Goal: Transaction & Acquisition: Book appointment/travel/reservation

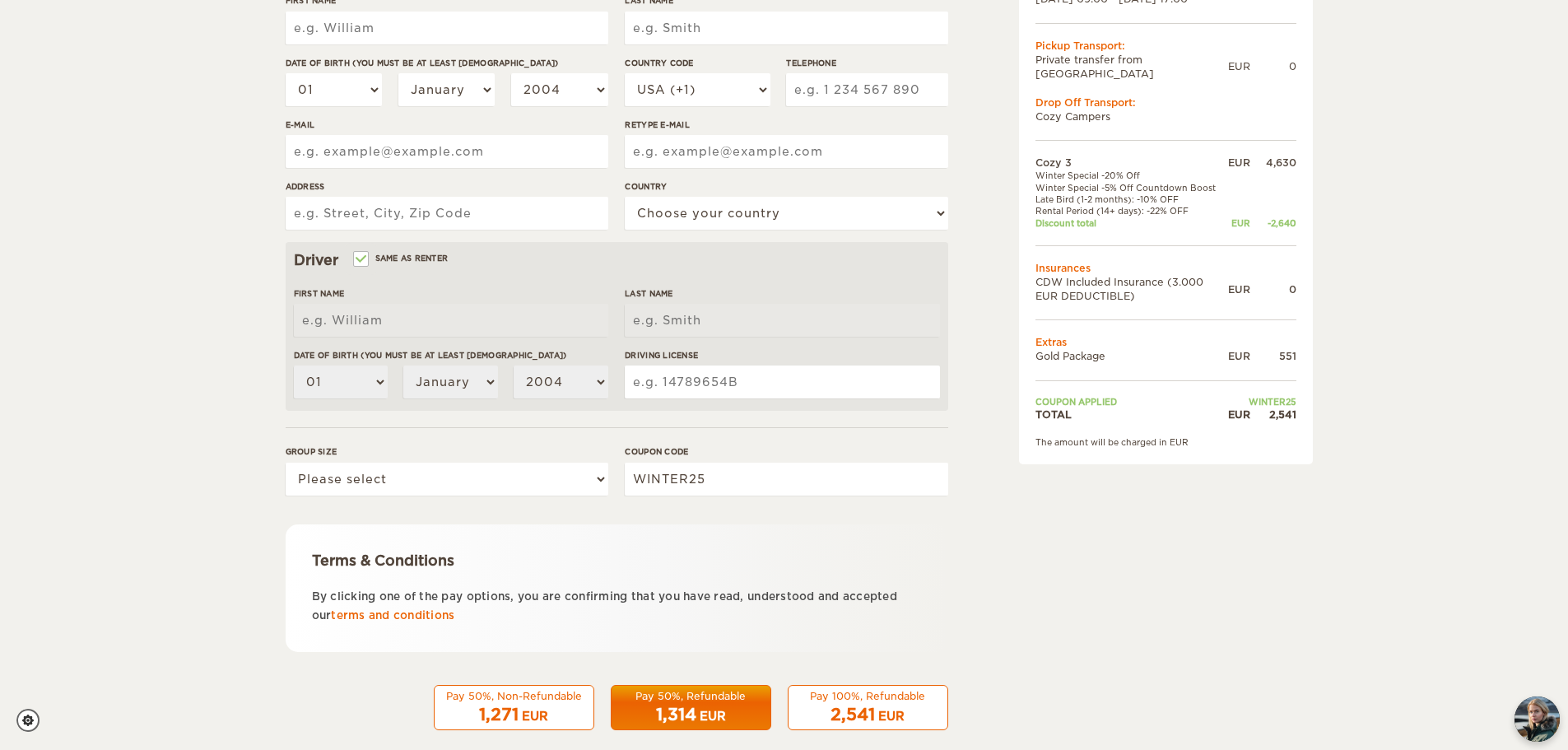
scroll to position [305, 0]
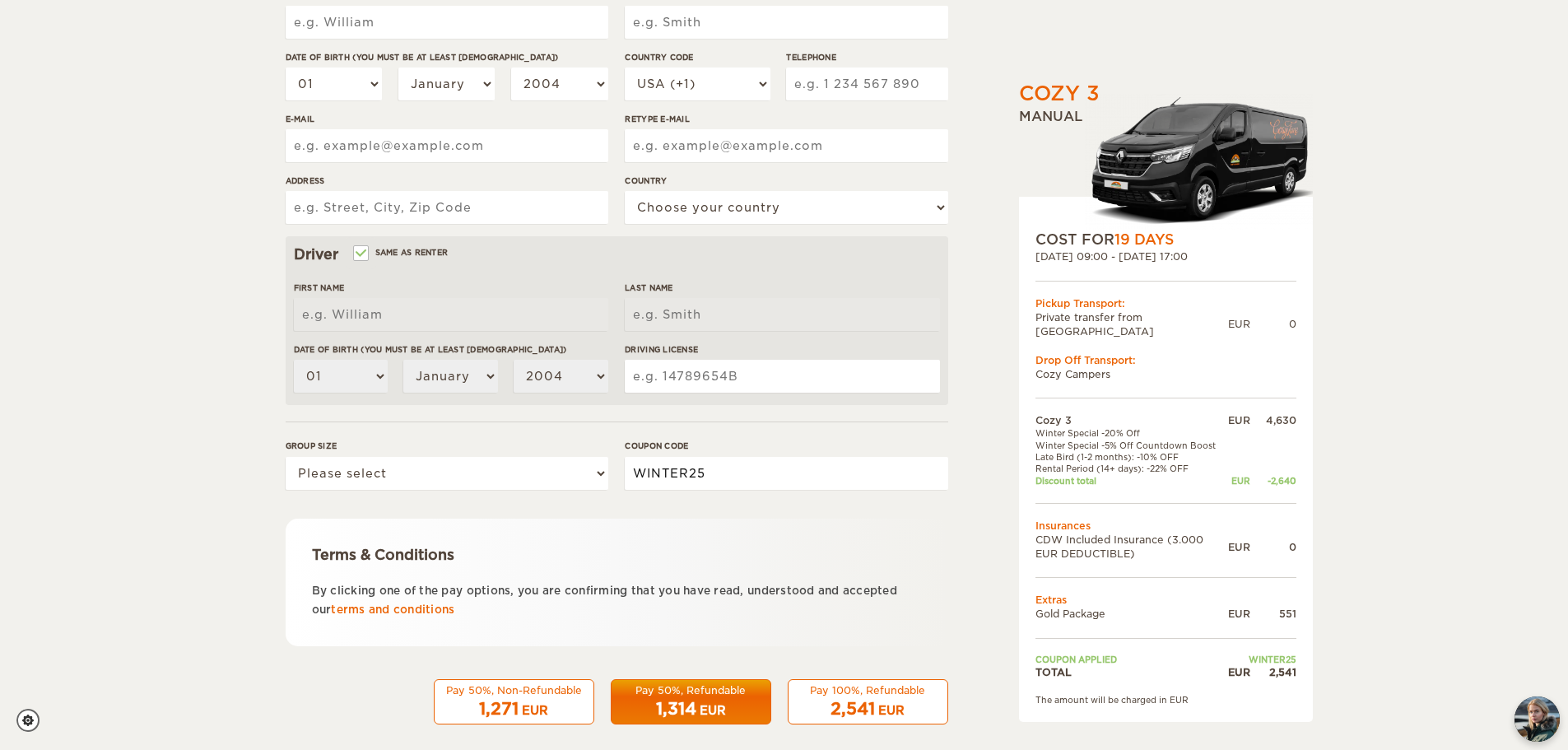
click at [794, 481] on input "WINTER25" at bounding box center [785, 473] width 323 height 33
type input "WINTER50"
drag, startPoint x: 945, startPoint y: 524, endPoint x: 799, endPoint y: 488, distance: 150.4
click at [799, 488] on form "Renter First Name Last Name Date of birth (You must be at least [DEMOGRAPHIC_DA…" at bounding box center [617, 291] width 663 height 867
click at [799, 488] on input "WINTER50" at bounding box center [785, 473] width 323 height 33
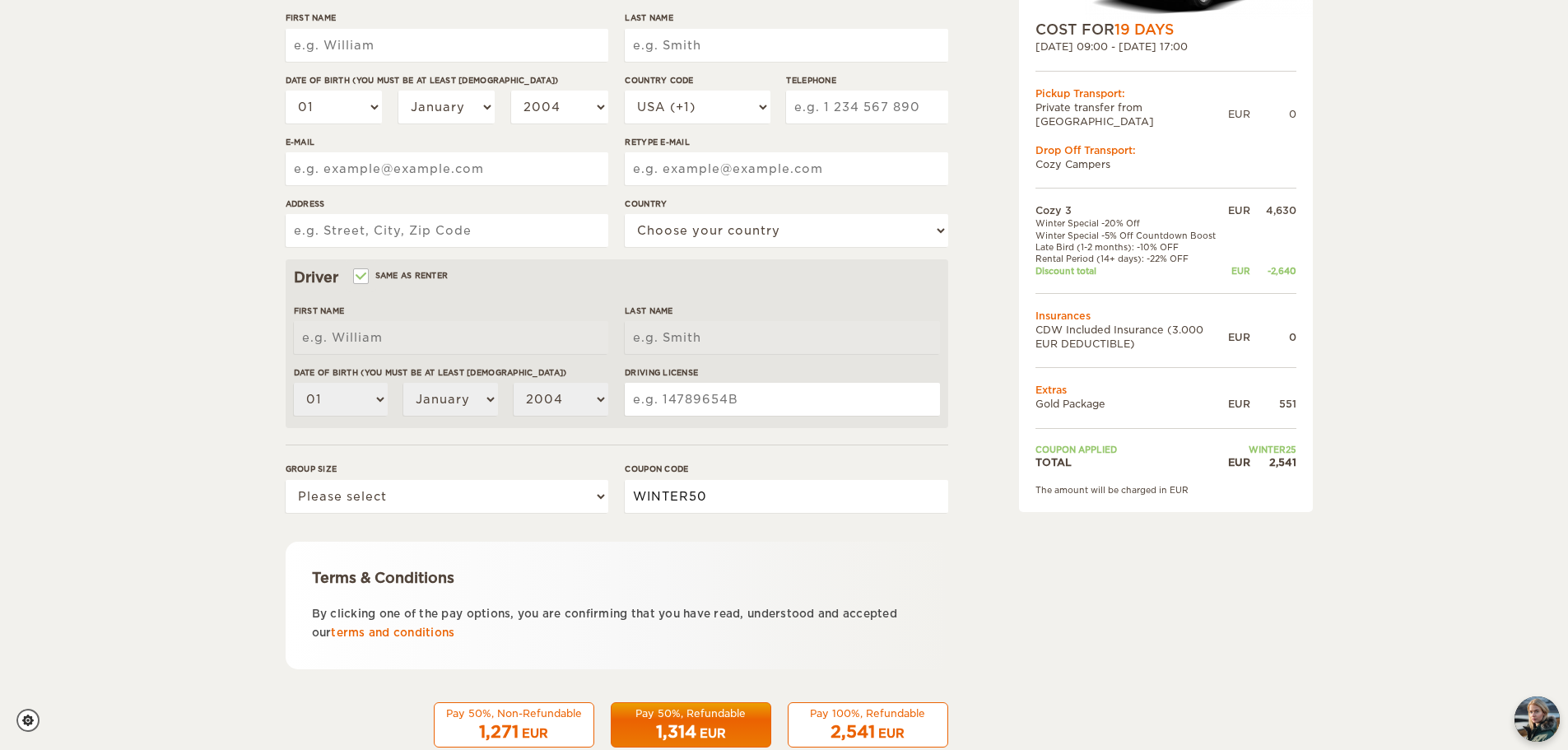
scroll to position [320, 0]
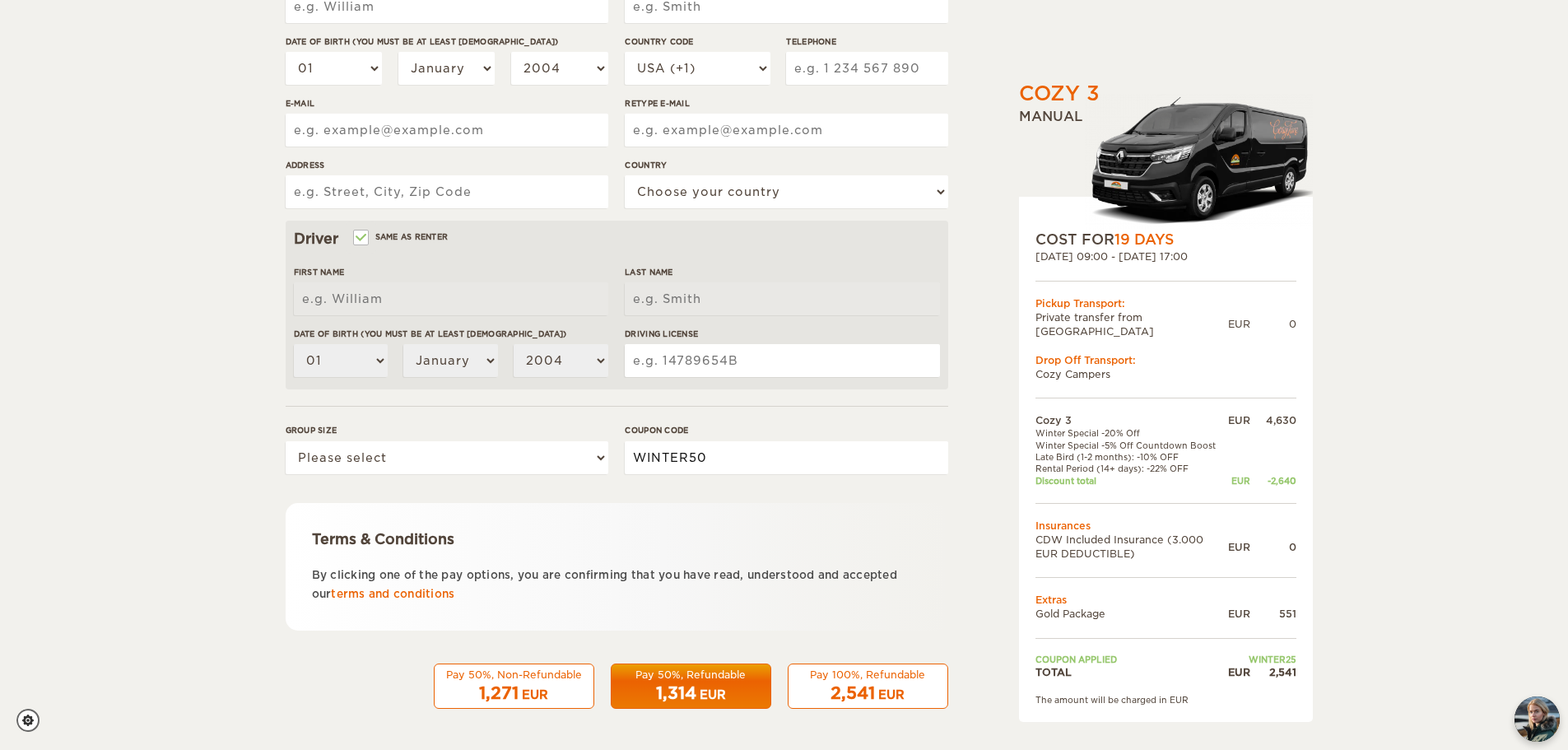
drag, startPoint x: 749, startPoint y: 461, endPoint x: 455, endPoint y: 476, distance: 294.4
click at [455, 476] on div "Group size Please select 1 2 3 Coupon code WINTER50" at bounding box center [617, 455] width 663 height 62
click at [500, 469] on select "Please select 1 2 3" at bounding box center [447, 458] width 323 height 33
select select "1"
click at [286, 441] on select "Please select 1 2 3" at bounding box center [447, 458] width 323 height 33
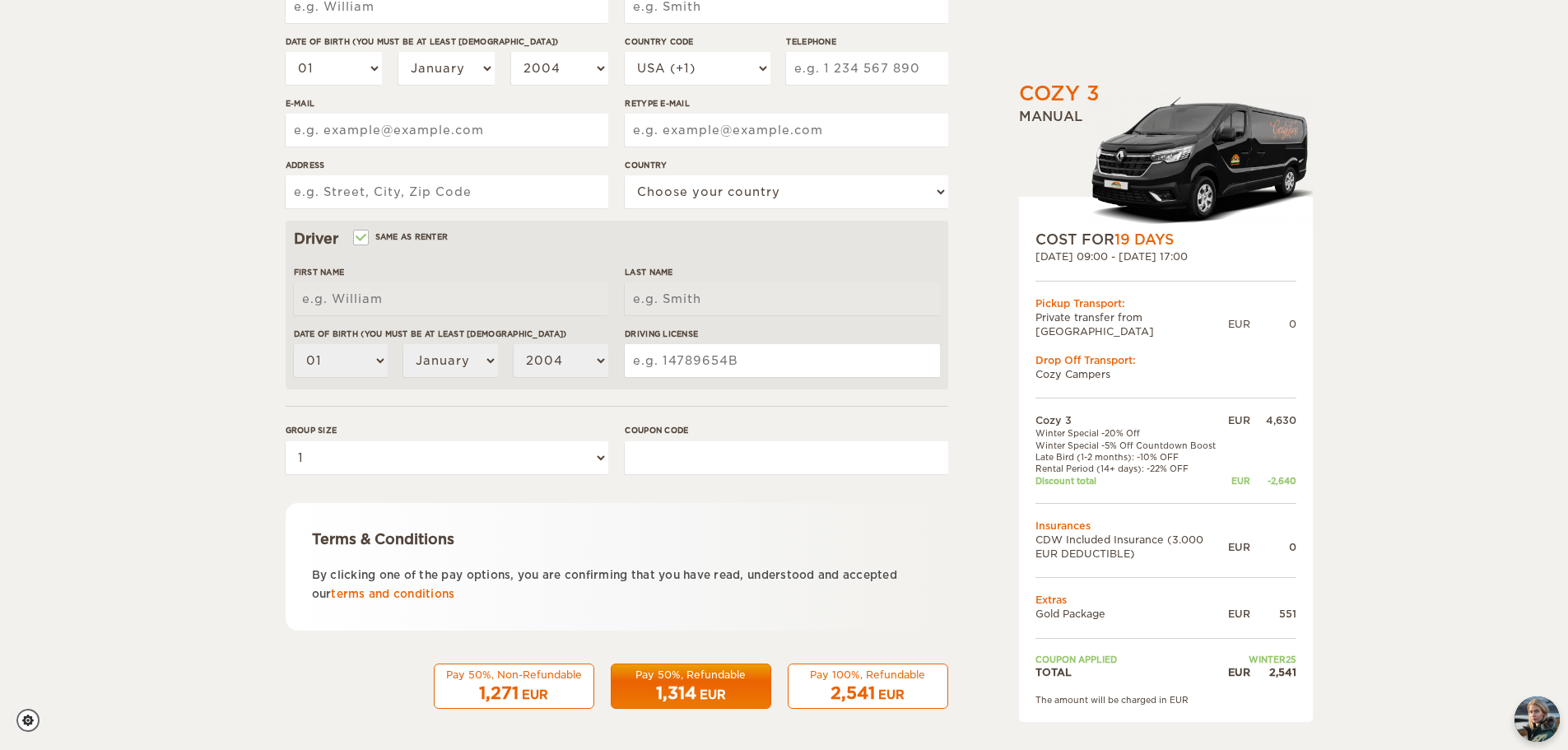
click at [683, 454] on input "Coupon code" at bounding box center [785, 458] width 323 height 33
type input "winter25"
